Goal: Information Seeking & Learning: Compare options

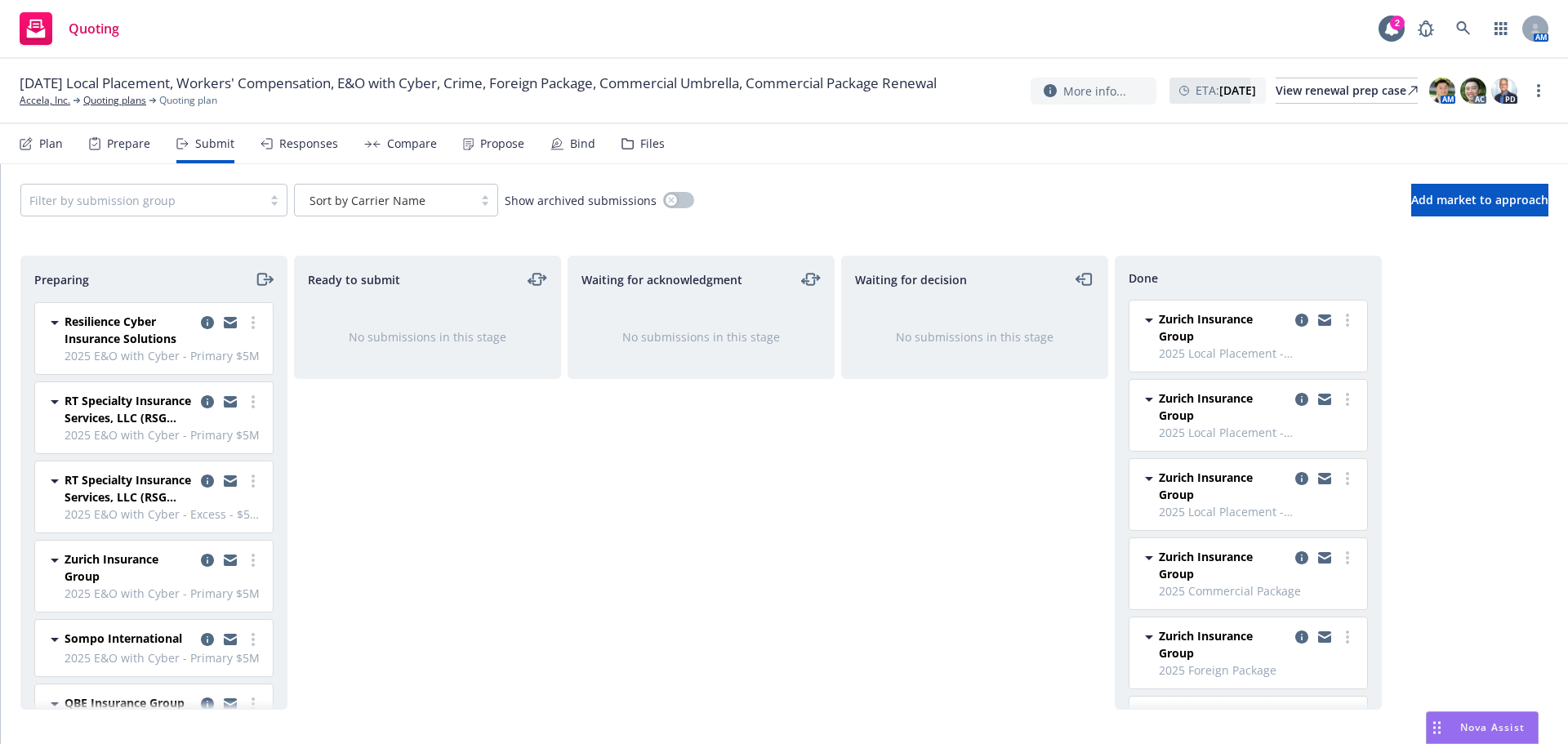
scroll to position [216, 0]
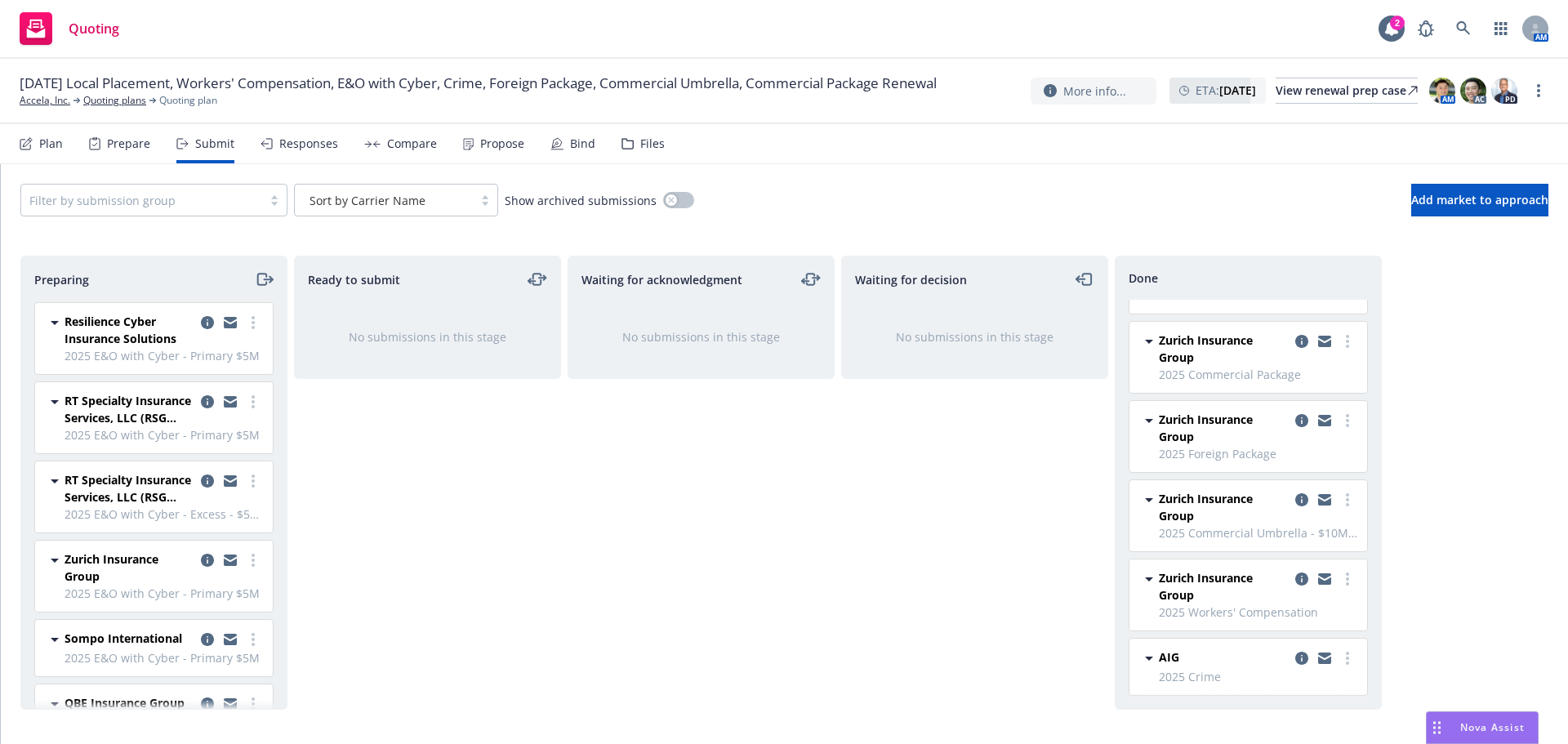
drag, startPoint x: 409, startPoint y: 143, endPoint x: 918, endPoint y: 69, distance: 514.4
click at [409, 143] on div "Compare" at bounding box center [412, 143] width 50 height 13
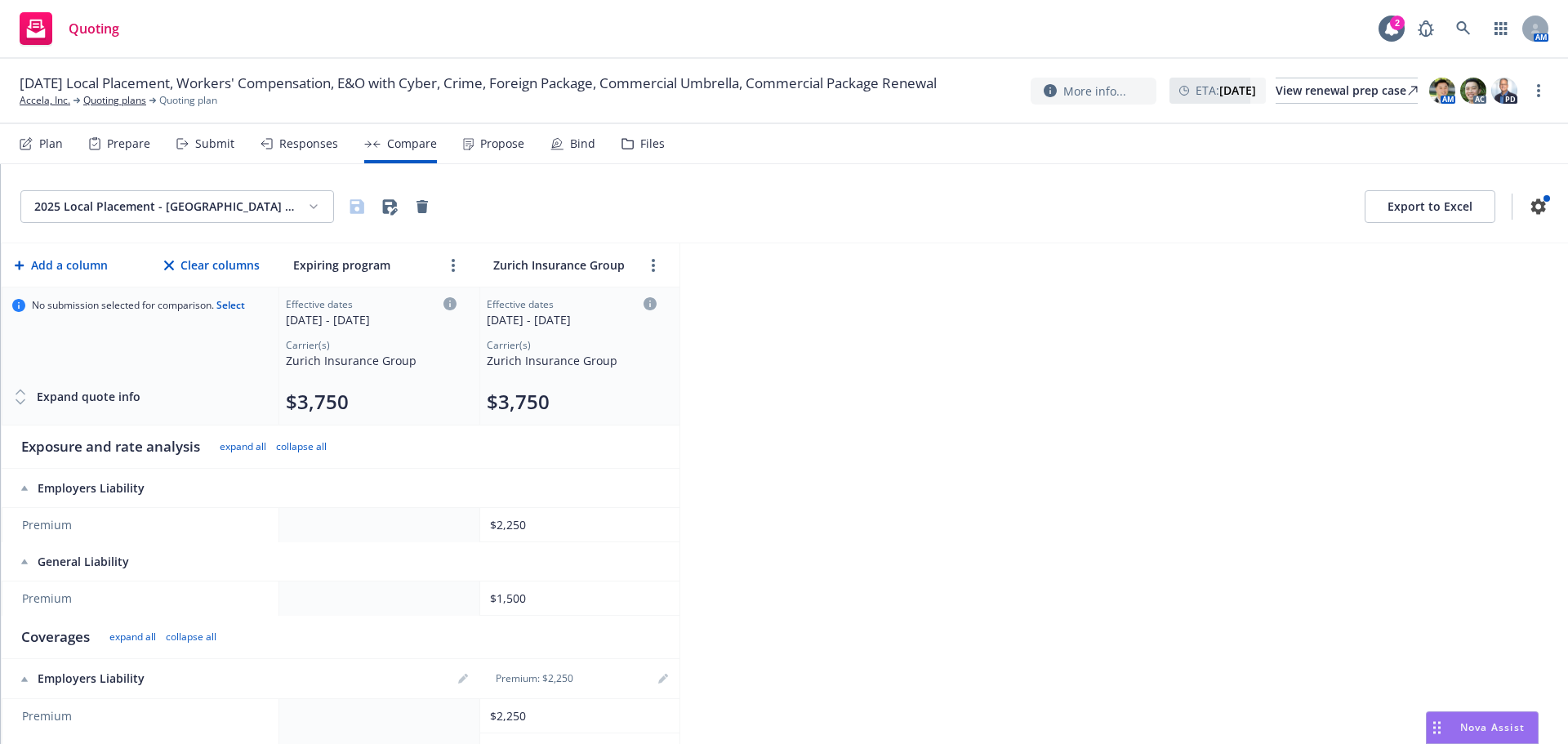
click at [266, 200] on html "Quoting 2 AM [DATE] Local Placement, Workers' Compensation, E&O with Cyber, Cri…" at bounding box center [784, 372] width 1568 height 744
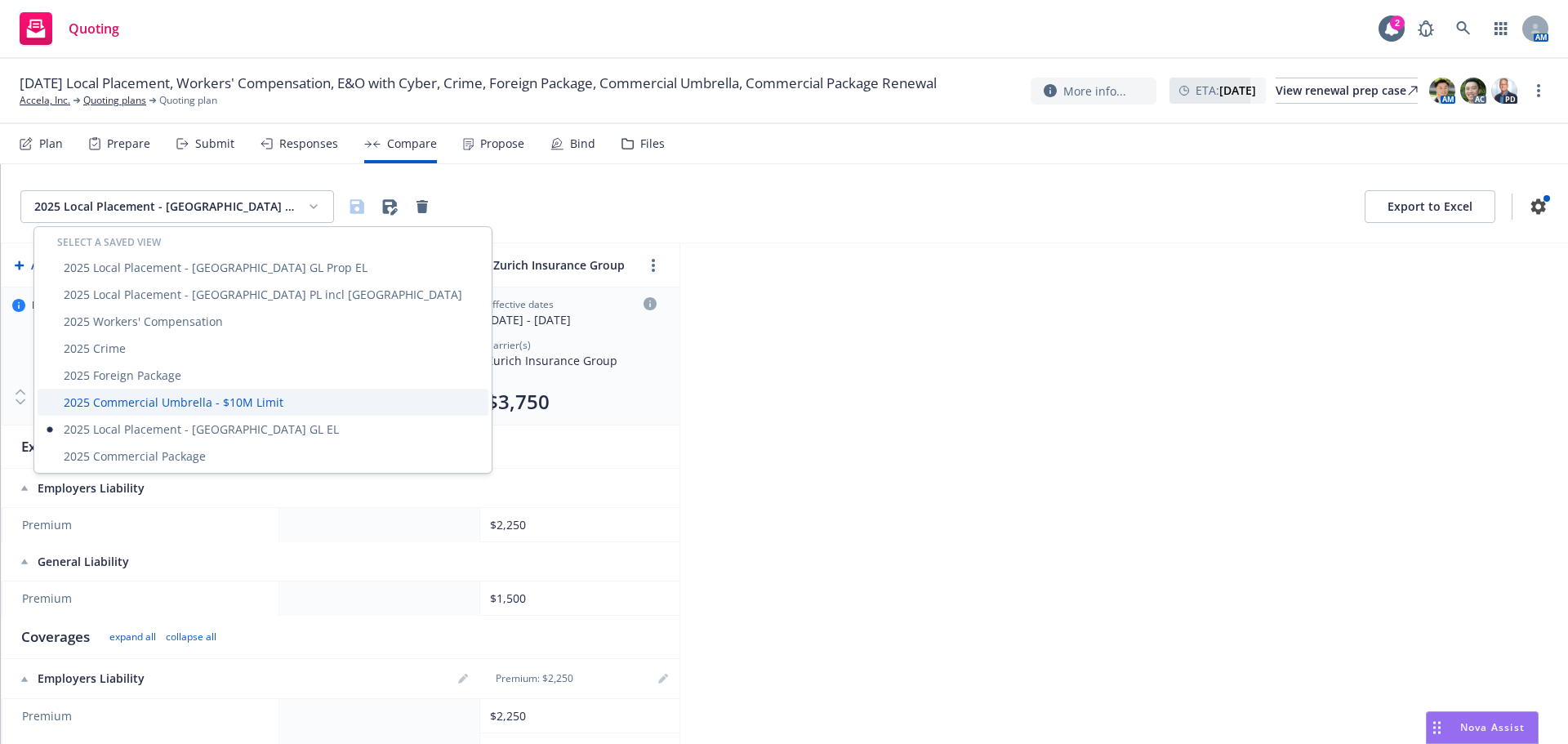
click at [187, 403] on div "2025 Commercial Umbrella - $10M Limit" at bounding box center [262, 402] width 451 height 27
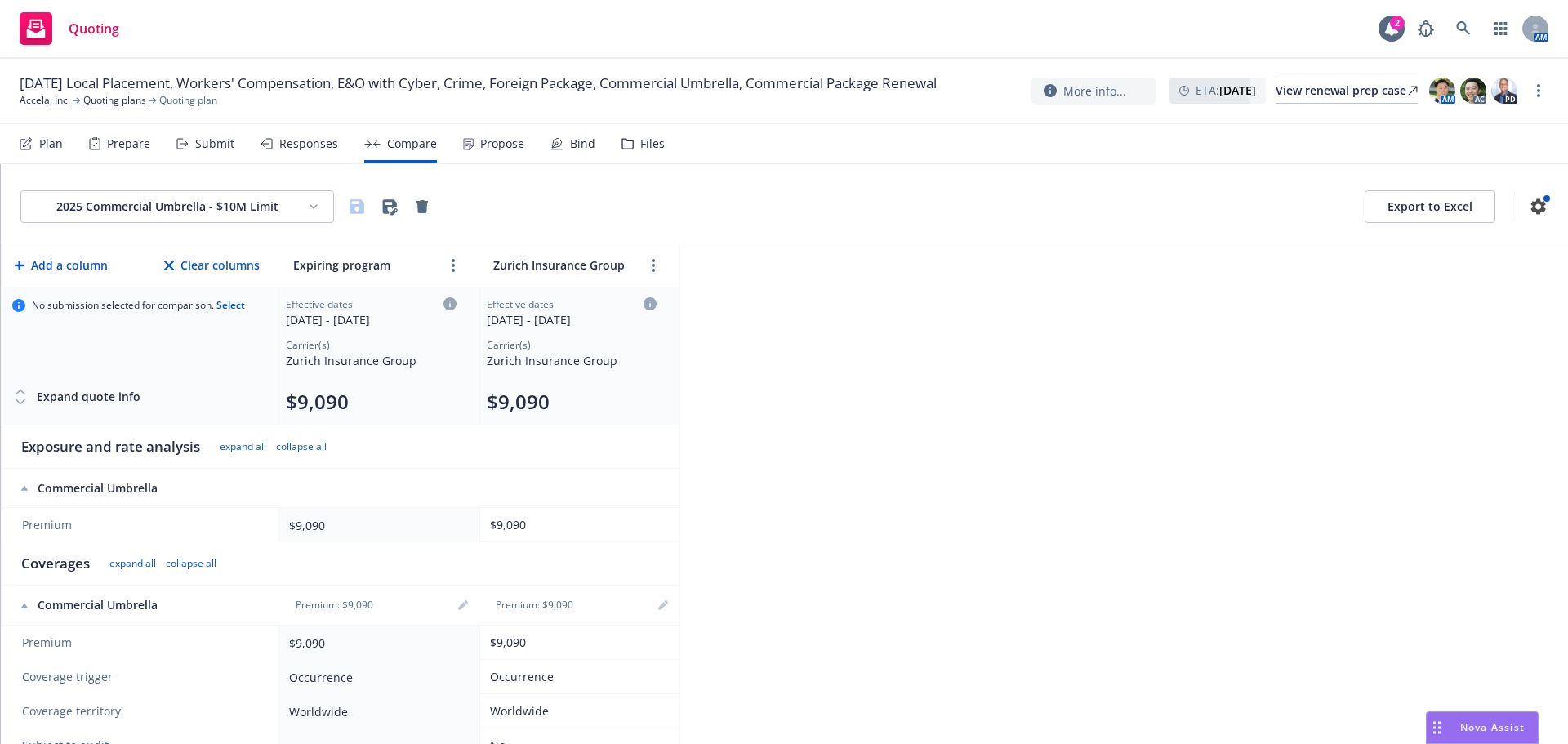
click at [288, 205] on html "Quoting 2 AM [DATE] Local Placement, Workers' Compensation, E&O with Cyber, Cri…" at bounding box center [784, 372] width 1568 height 744
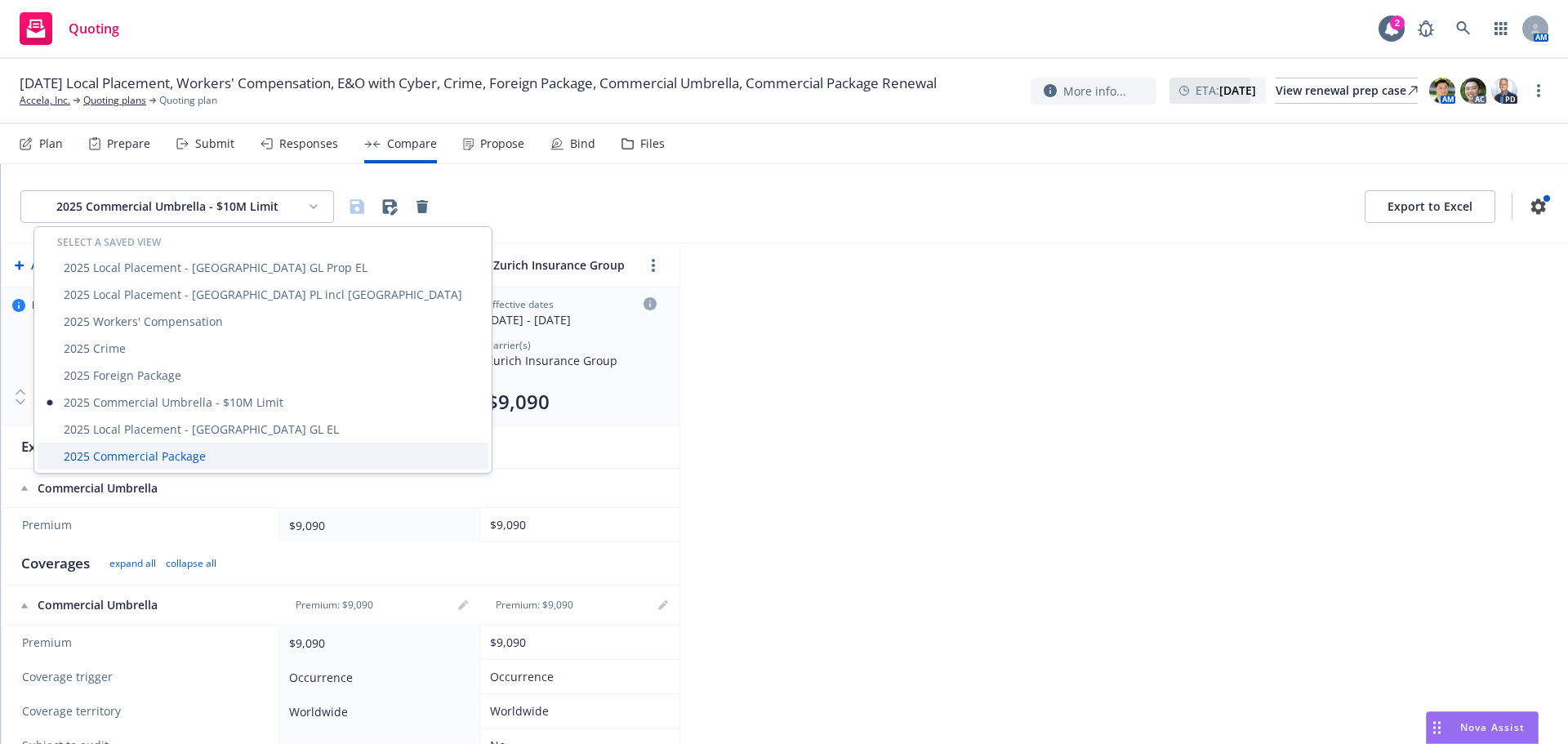
click at [178, 454] on div "2025 Commercial Package" at bounding box center [262, 456] width 451 height 27
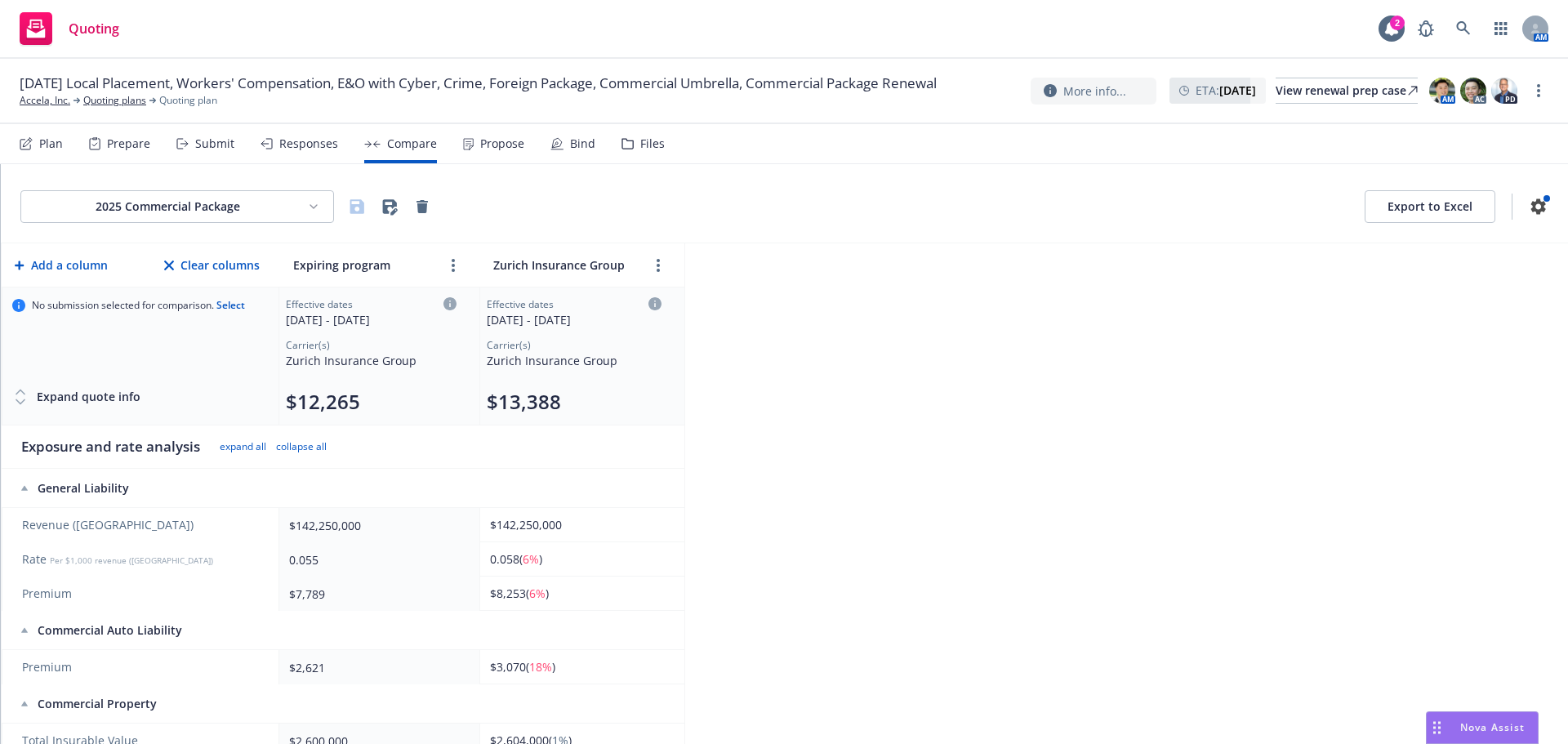
click at [249, 208] on html "Quoting 2 AM [DATE] Local Placement, Workers' Compensation, E&O with Cyber, Cri…" at bounding box center [784, 372] width 1568 height 744
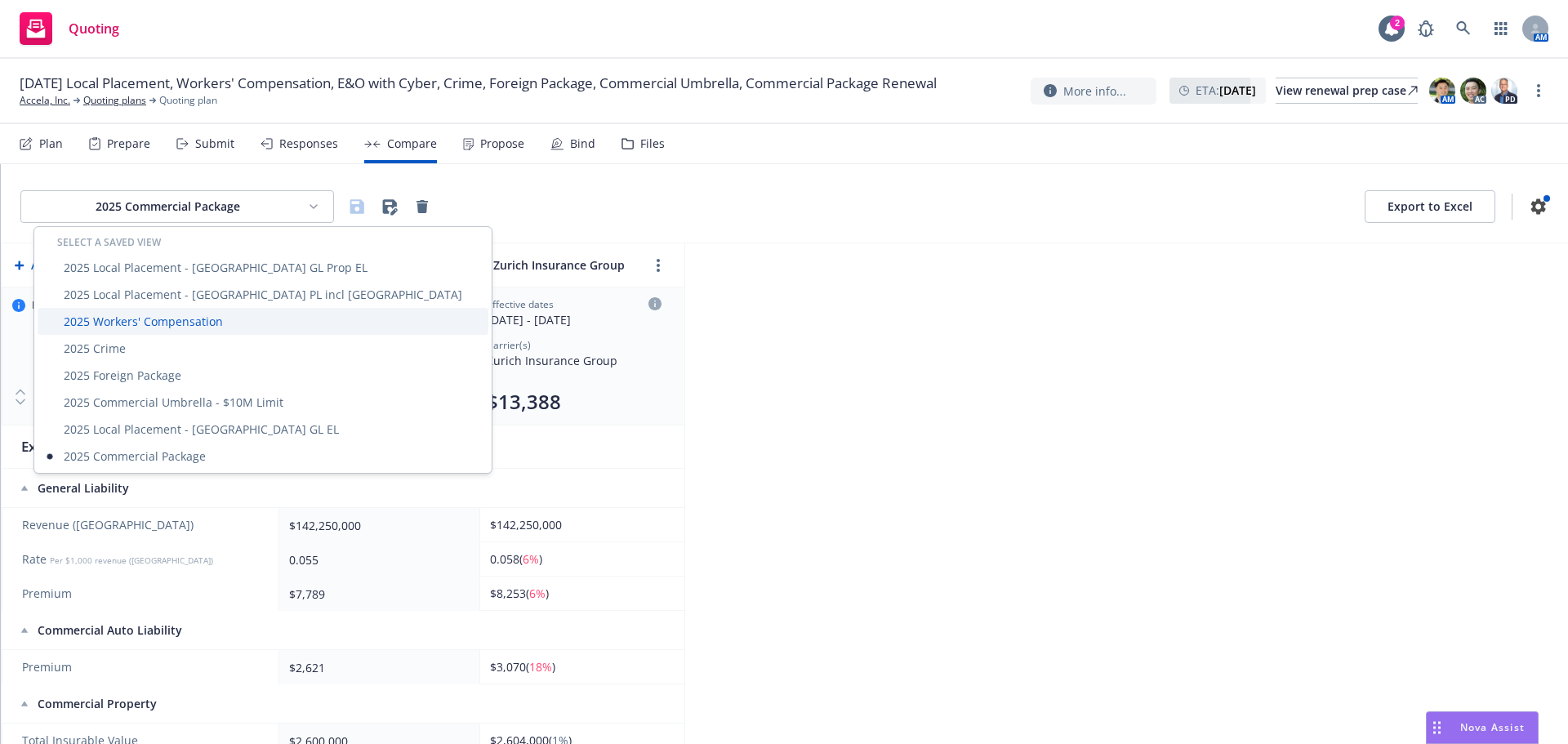
click at [154, 321] on div "2025 Workers' Compensation" at bounding box center [262, 321] width 451 height 27
